Goal: Task Accomplishment & Management: Use online tool/utility

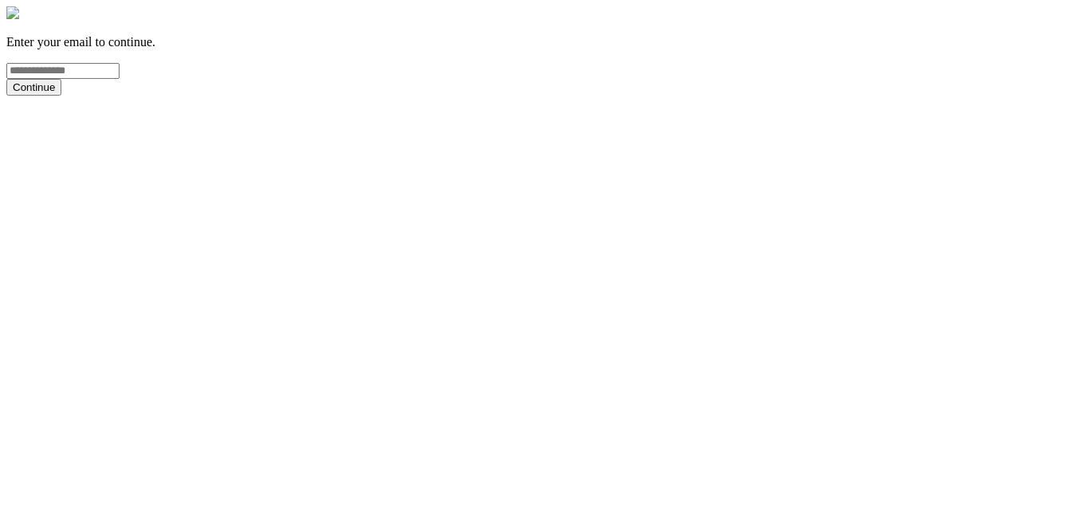
click at [119, 79] on input "email" at bounding box center [62, 71] width 113 height 16
type input "**********"
click at [61, 96] on button "Continue" at bounding box center [33, 87] width 55 height 17
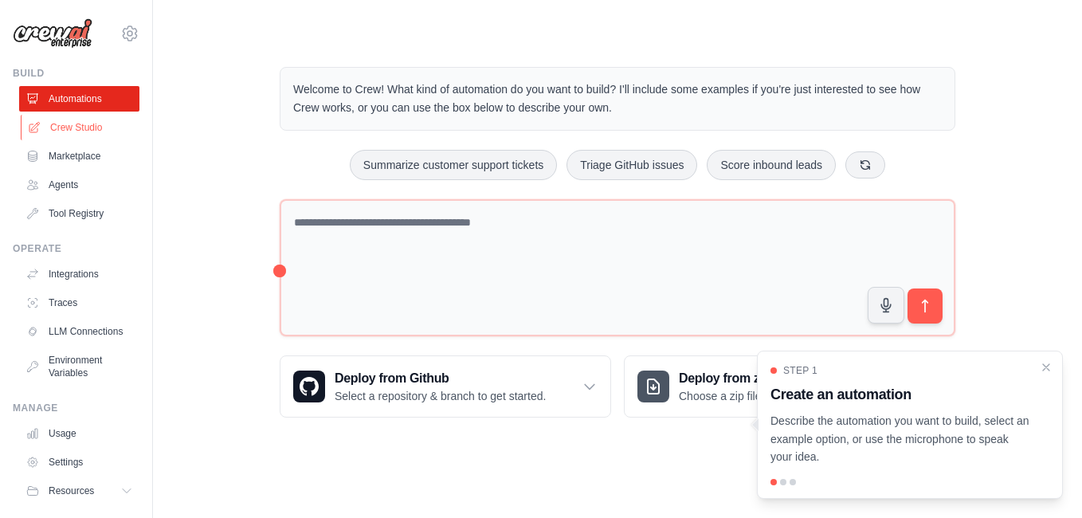
click at [81, 127] on link "Crew Studio" at bounding box center [81, 127] width 120 height 25
click at [92, 128] on link "Crew Studio" at bounding box center [81, 127] width 120 height 25
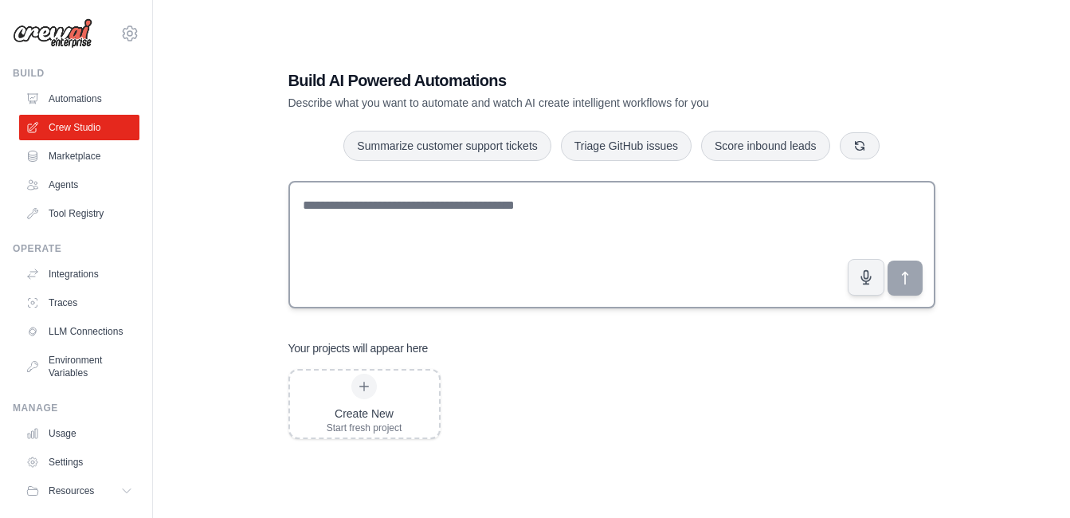
scroll to position [32, 0]
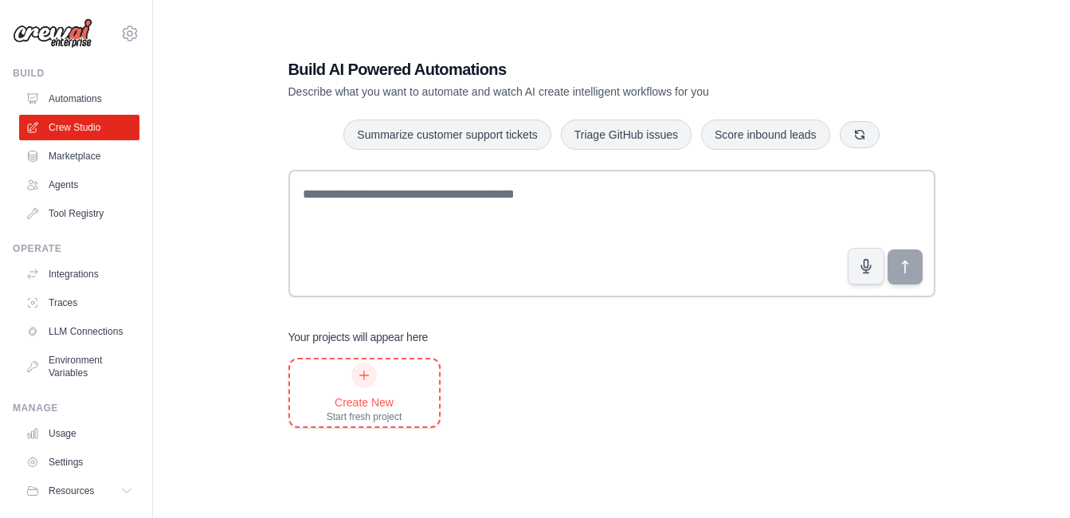
click at [362, 389] on div "Create New Start fresh project" at bounding box center [365, 392] width 76 height 61
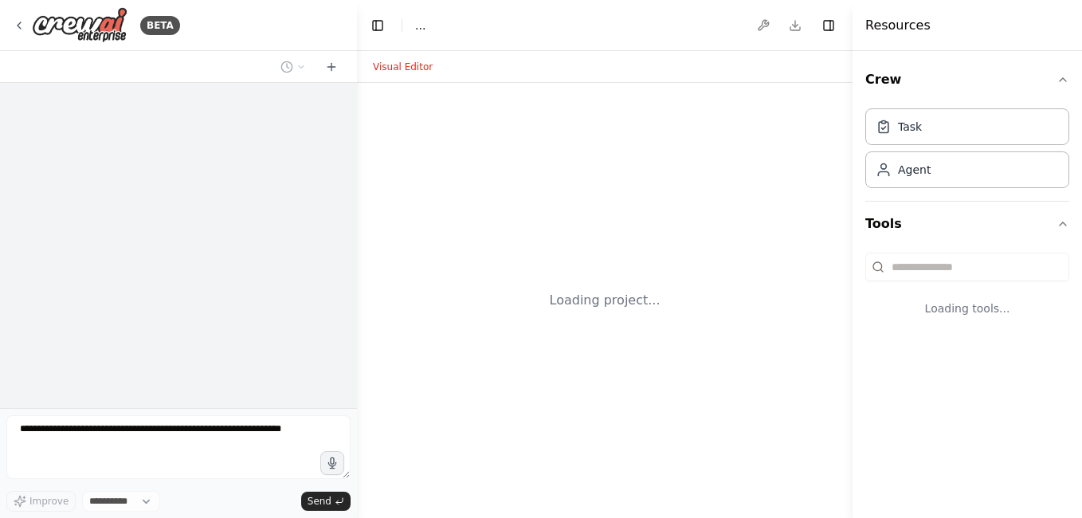
select select "****"
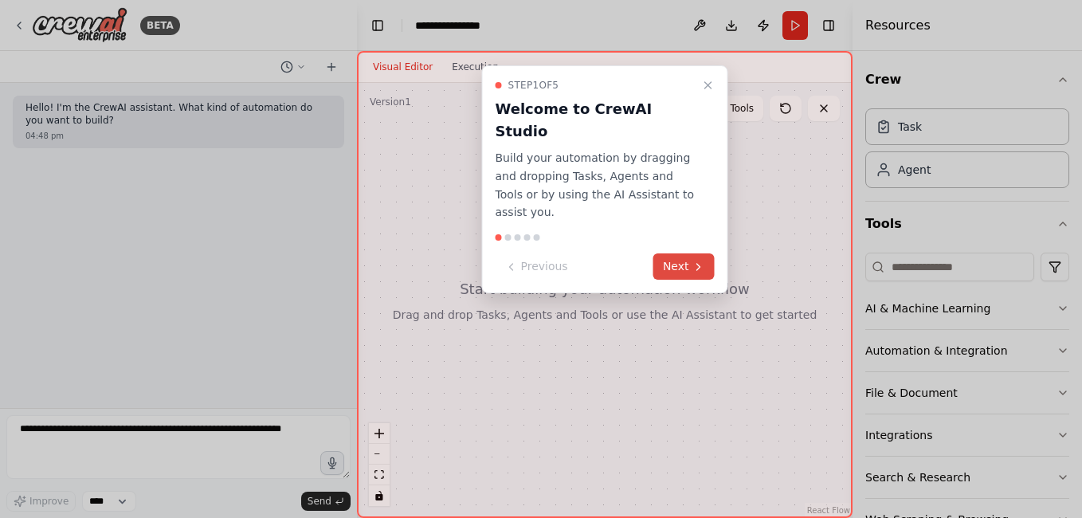
click at [689, 253] on button "Next" at bounding box center [683, 266] width 61 height 26
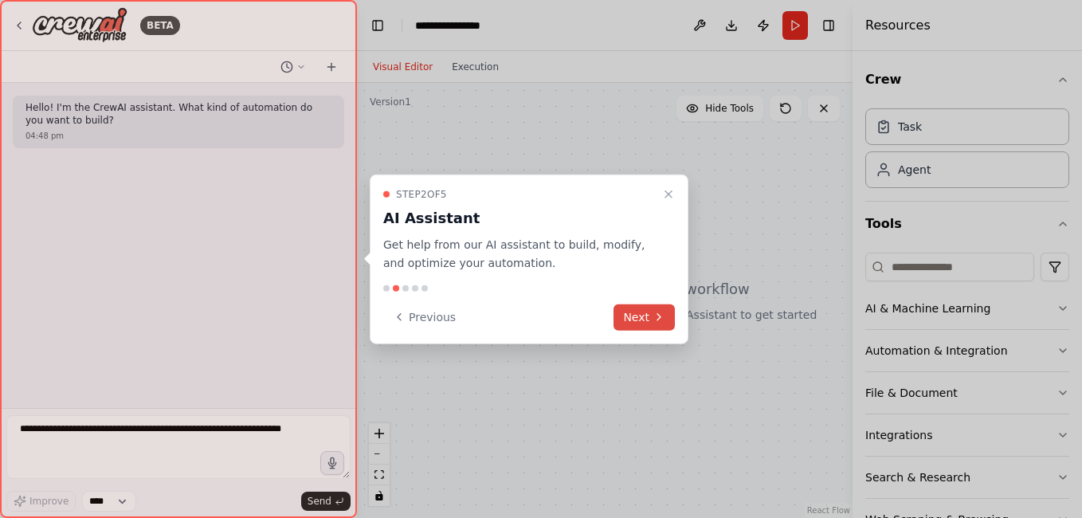
click at [648, 318] on button "Next" at bounding box center [643, 317] width 61 height 26
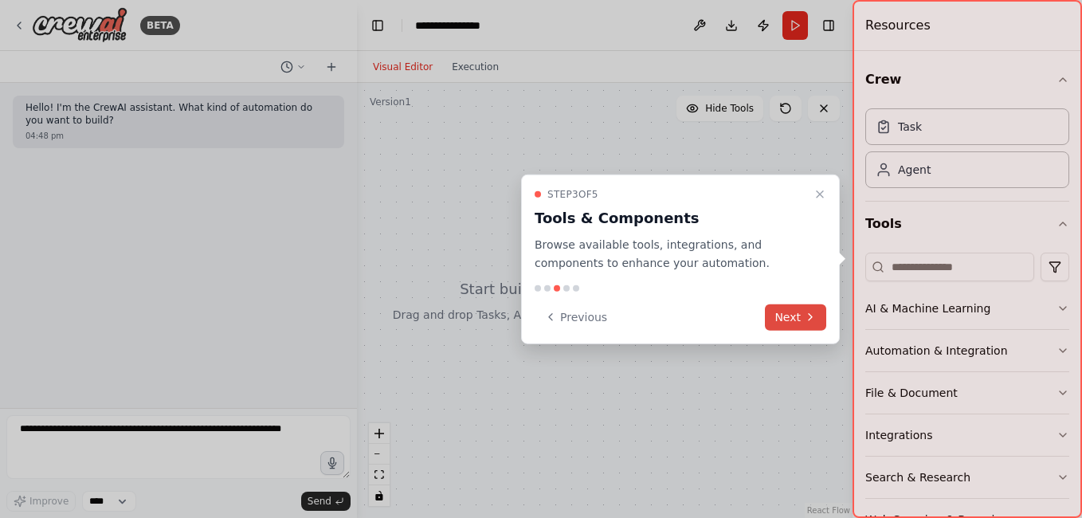
click at [786, 311] on button "Next" at bounding box center [795, 317] width 61 height 26
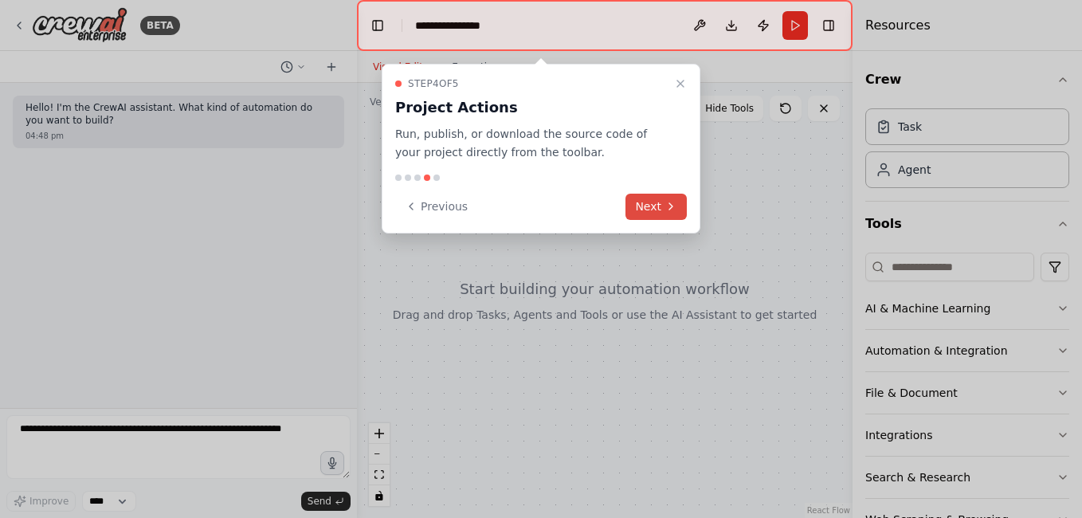
click at [666, 201] on icon at bounding box center [670, 206] width 13 height 13
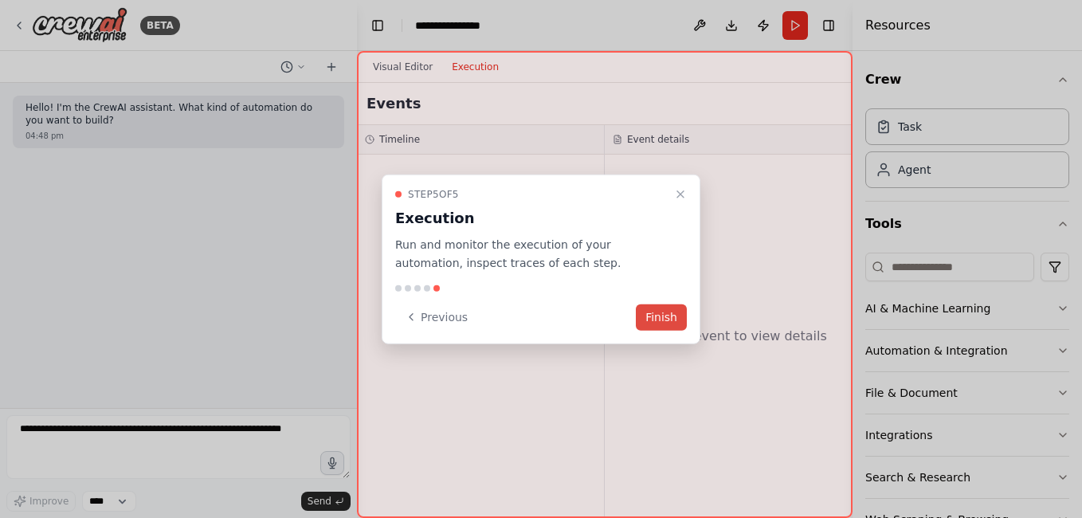
click at [671, 311] on button "Finish" at bounding box center [661, 317] width 51 height 26
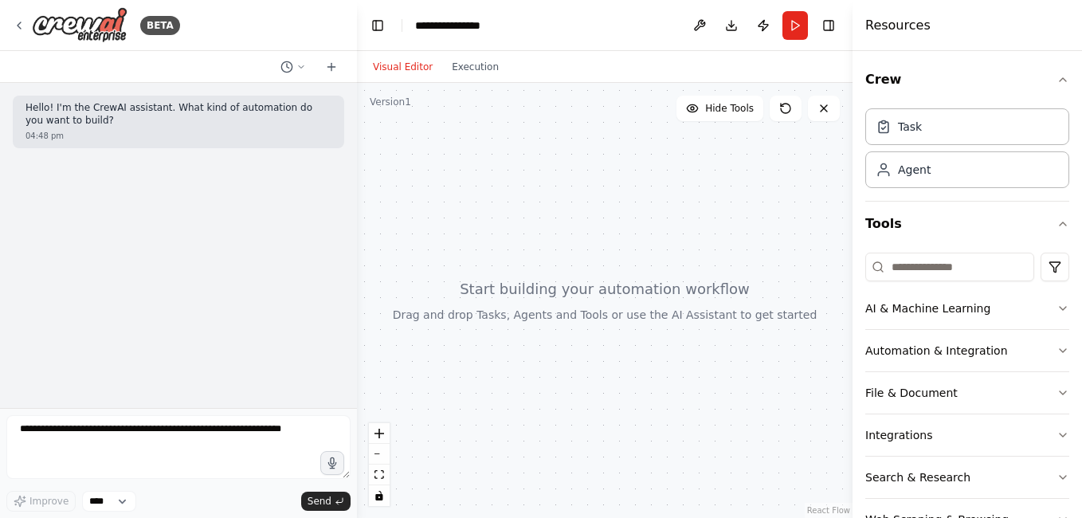
click at [445, 134] on div at bounding box center [604, 300] width 495 height 435
click at [909, 129] on div "Task" at bounding box center [910, 126] width 24 height 16
click at [903, 128] on div "Task" at bounding box center [910, 126] width 24 height 16
click at [922, 173] on div "Agent" at bounding box center [914, 169] width 33 height 16
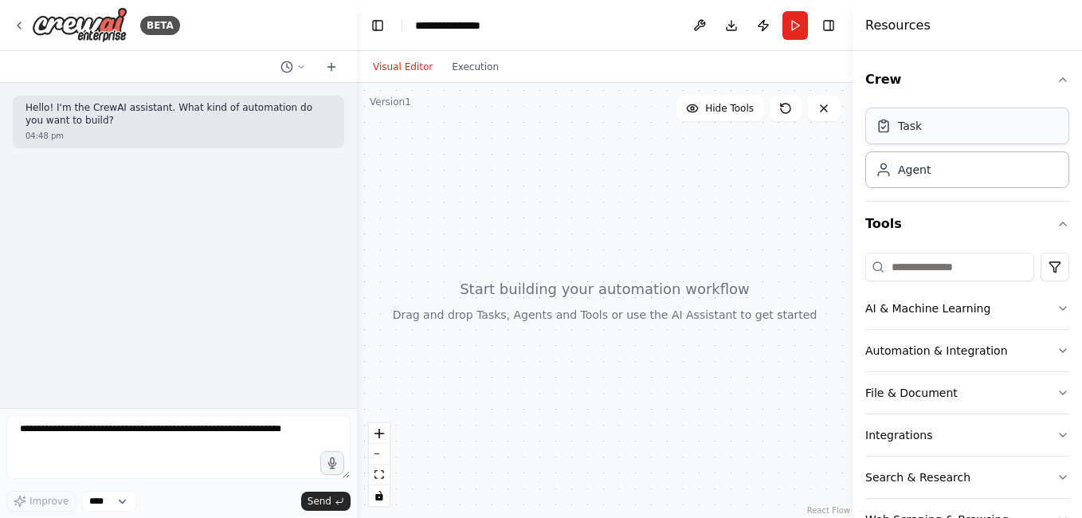
click at [914, 132] on div "Task" at bounding box center [910, 126] width 24 height 16
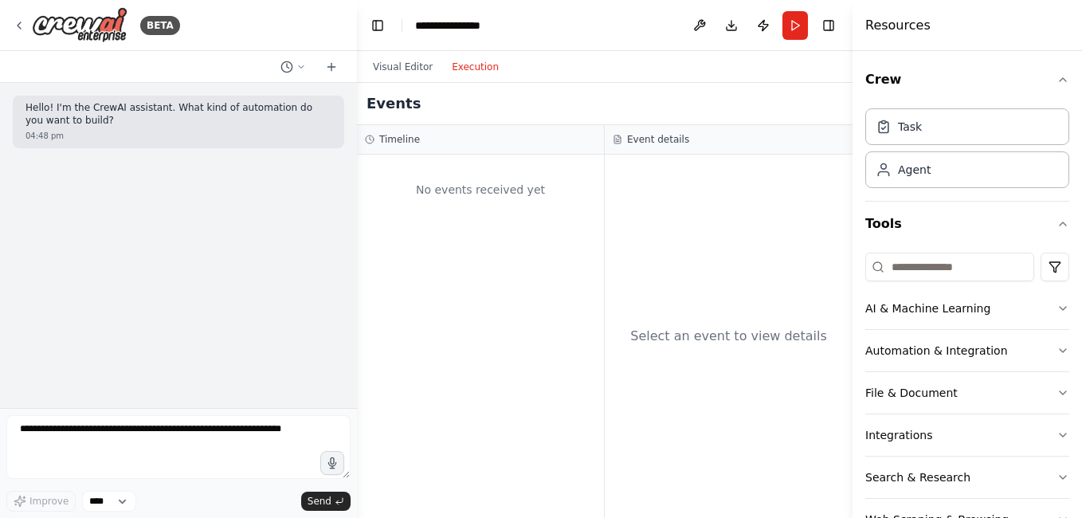
click at [464, 71] on button "Execution" at bounding box center [475, 66] width 66 height 19
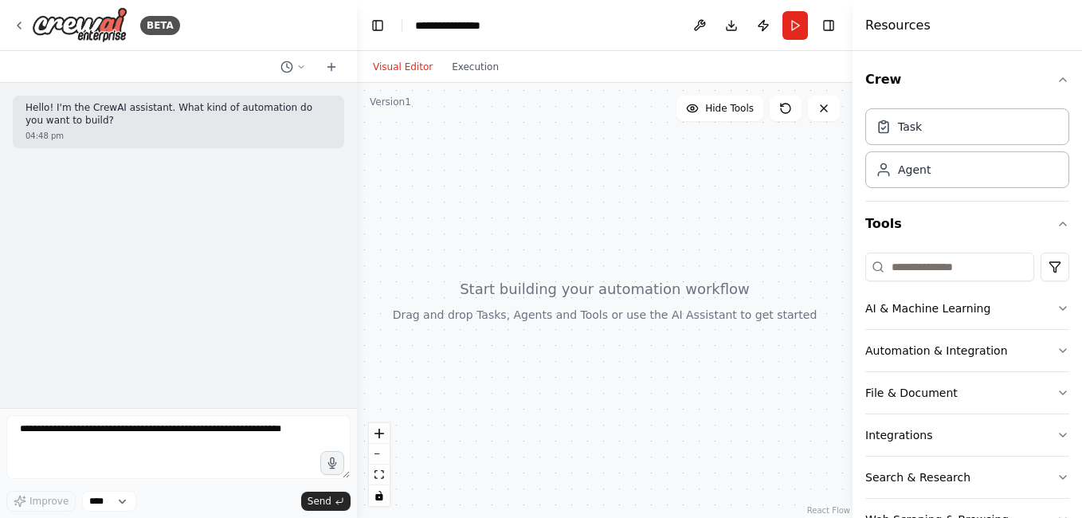
click at [395, 69] on button "Visual Editor" at bounding box center [402, 66] width 79 height 19
click at [300, 66] on icon at bounding box center [301, 67] width 10 height 10
click at [454, 159] on div at bounding box center [604, 300] width 495 height 435
click at [382, 435] on icon "zoom in" at bounding box center [379, 434] width 10 height 10
click at [379, 437] on icon "zoom in" at bounding box center [379, 434] width 10 height 10
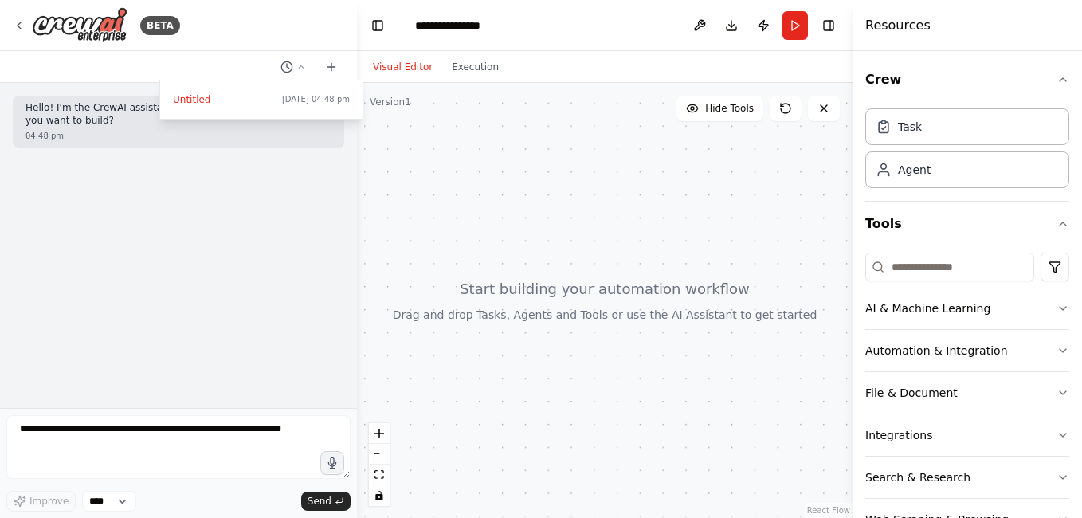
drag, startPoint x: 453, startPoint y: 181, endPoint x: 542, endPoint y: 239, distance: 105.8
click at [534, 234] on div at bounding box center [604, 300] width 495 height 435
click at [932, 134] on div "Task" at bounding box center [967, 126] width 204 height 37
